Goal: Task Accomplishment & Management: Manage account settings

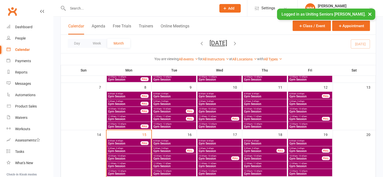
scroll to position [101, 0]
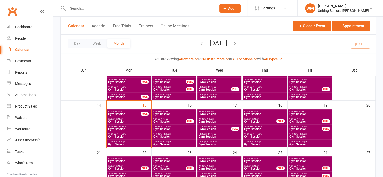
click at [134, 119] on span "9:00am - 9:45am" at bounding box center [129, 119] width 42 height 2
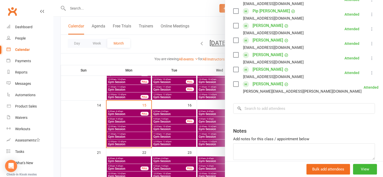
scroll to position [126, 0]
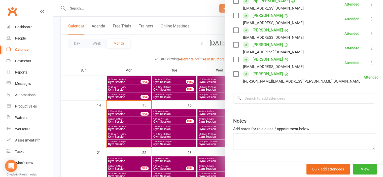
drag, startPoint x: 84, startPoint y: 129, endPoint x: 97, endPoint y: 128, distance: 12.4
click at [86, 129] on div at bounding box center [218, 88] width 330 height 177
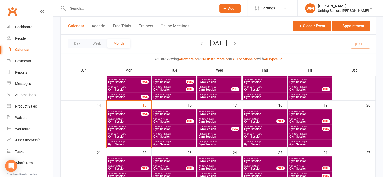
click at [128, 128] on span "Gym Session" at bounding box center [129, 129] width 42 height 3
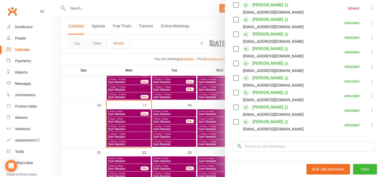
scroll to position [101, 0]
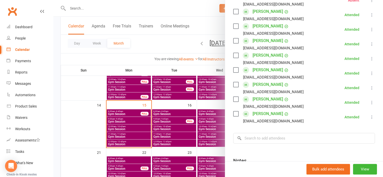
click at [85, 126] on div at bounding box center [218, 88] width 330 height 177
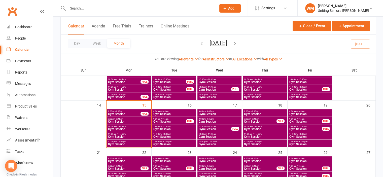
click at [118, 134] on span "- 11:45am" at bounding box center [120, 134] width 9 height 2
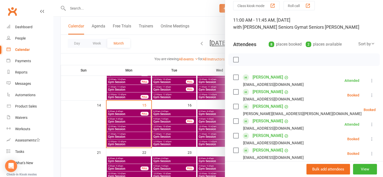
scroll to position [50, 0]
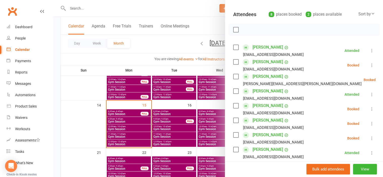
click at [233, 60] on label at bounding box center [235, 61] width 5 height 5
click at [229, 105] on div "Class kiosk mode Roll call 11:00 AM - 11:45 AM, [DATE] with [PERSON_NAME] Senio…" at bounding box center [304, 111] width 158 height 280
click at [236, 104] on label at bounding box center [235, 105] width 5 height 5
click at [244, 29] on icon "button" at bounding box center [247, 30] width 6 height 6
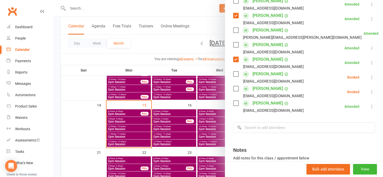
scroll to position [101, 0]
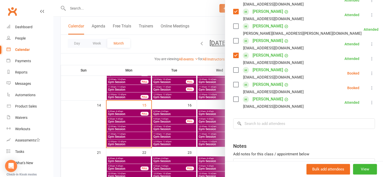
click at [236, 71] on label at bounding box center [235, 70] width 5 height 5
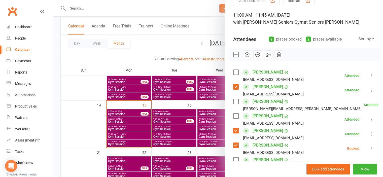
scroll to position [25, 0]
click at [244, 56] on icon "button" at bounding box center [247, 55] width 6 height 6
